Goal: Register for event/course

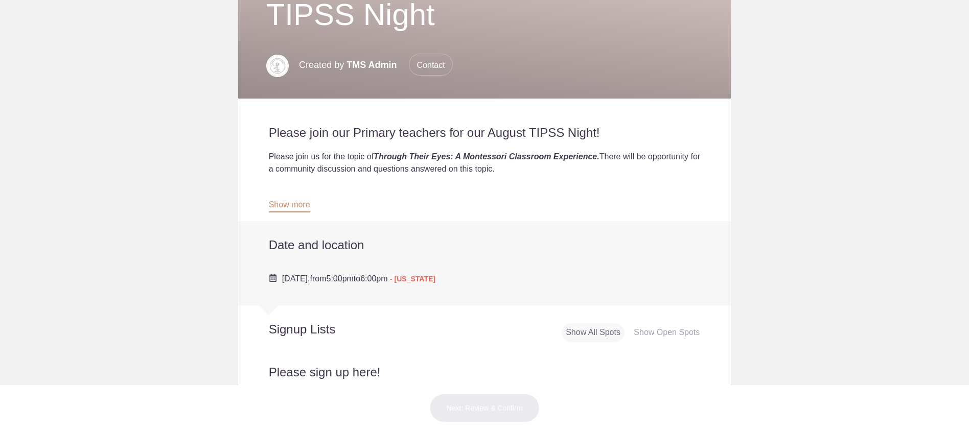
scroll to position [196, 0]
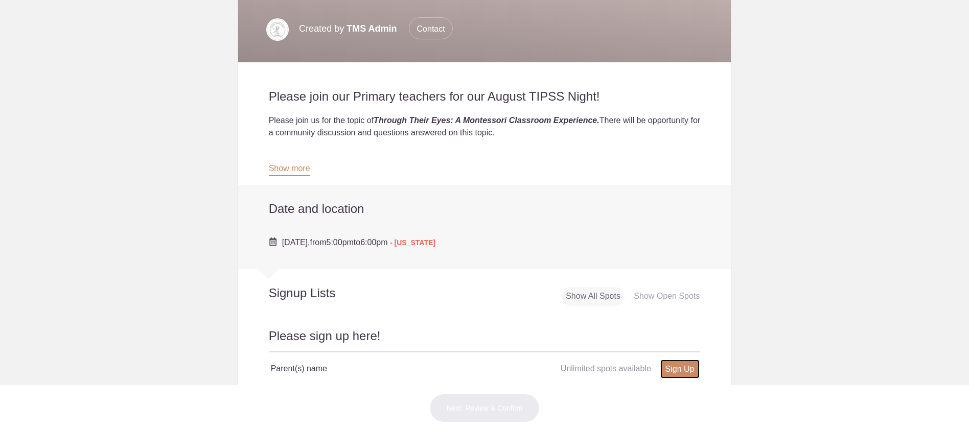
click at [687, 369] on link "Sign Up" at bounding box center [679, 369] width 39 height 19
type input "1"
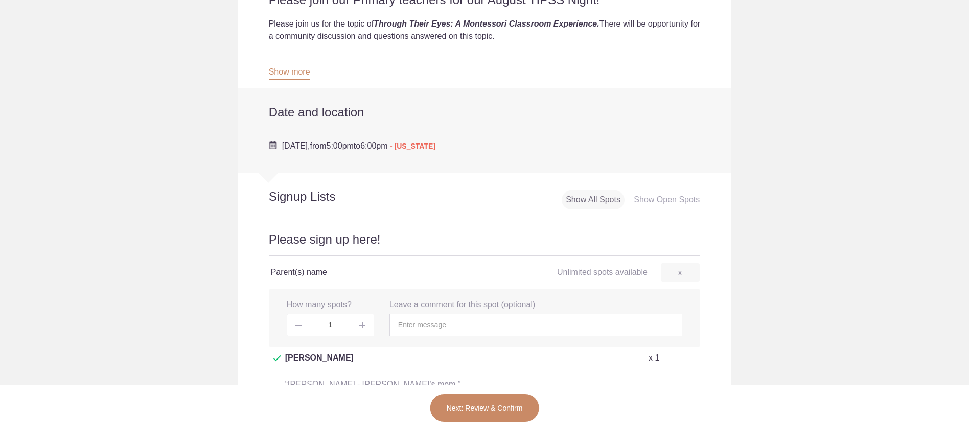
scroll to position [294, 0]
click at [479, 411] on button "Next: Review & Confirm" at bounding box center [485, 408] width 110 height 29
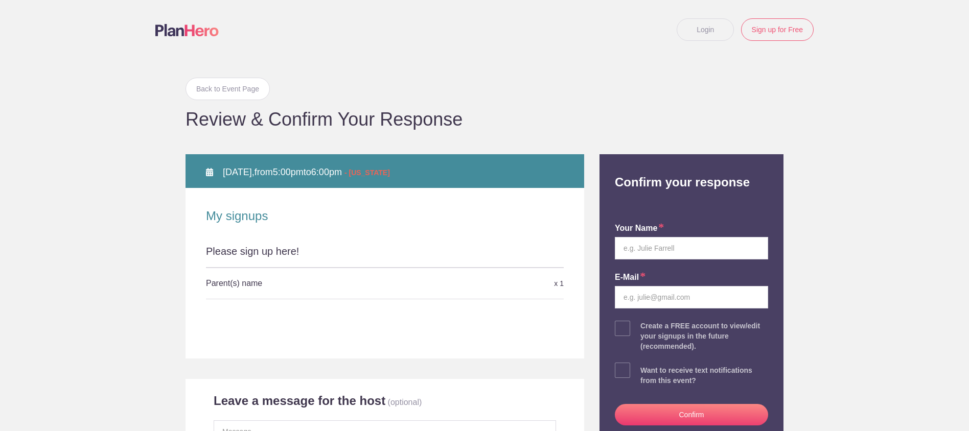
type input "paula7@descomp.com"
click at [637, 248] on input "text" at bounding box center [691, 248] width 153 height 22
type input "Paula Carruth"
click at [698, 421] on button "Confirm" at bounding box center [691, 414] width 153 height 21
